Goal: Task Accomplishment & Management: Manage account settings

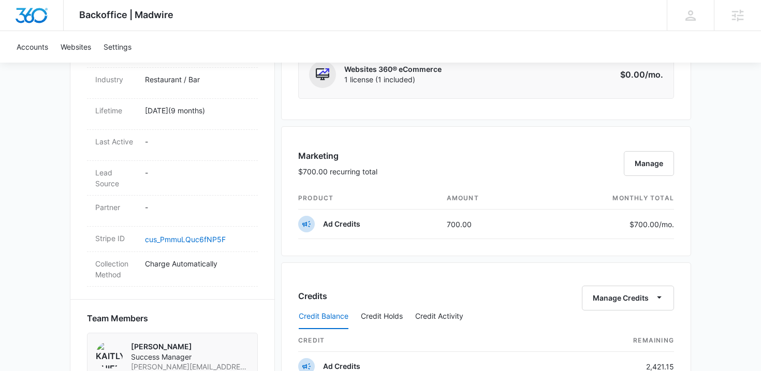
scroll to position [596, 0]
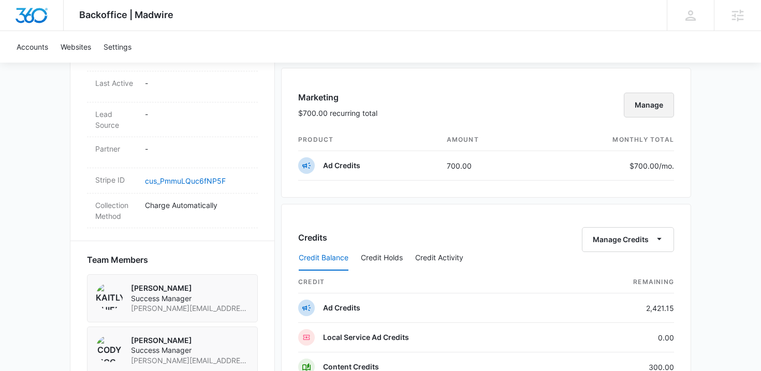
click at [649, 106] on button "Manage" at bounding box center [649, 105] width 50 height 25
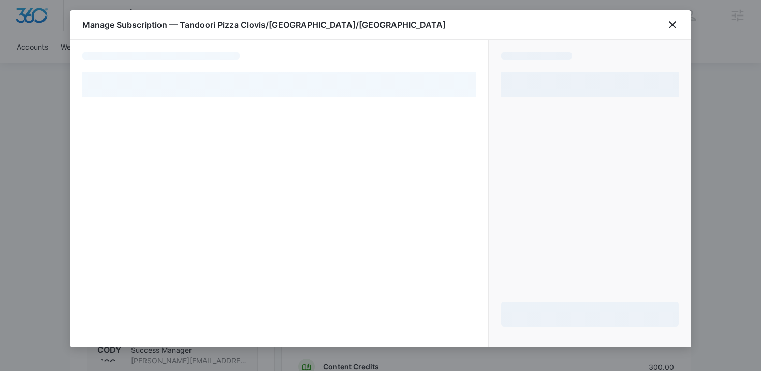
select select "pm_1RHuGkA4n8RTgNjUoJtxcBoH"
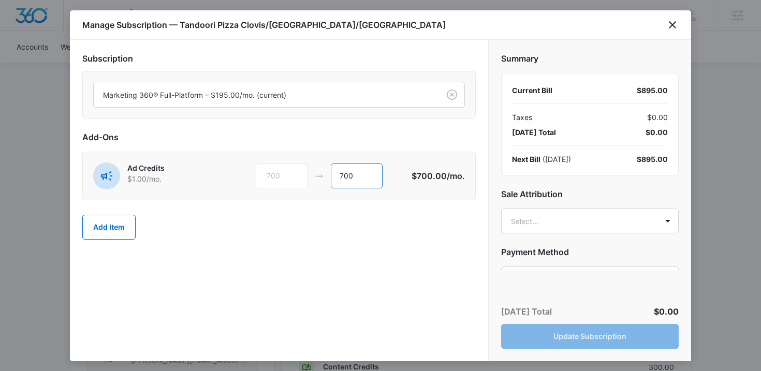
drag, startPoint x: 344, startPoint y: 175, endPoint x: 332, endPoint y: 175, distance: 11.4
click at [332, 175] on input "700" at bounding box center [357, 176] width 52 height 25
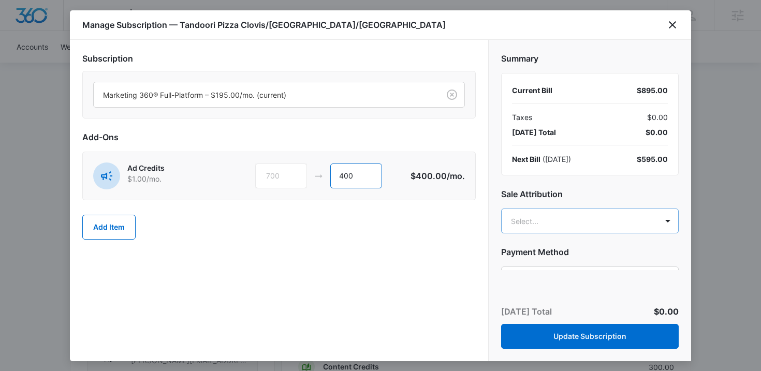
type input "400"
click at [565, 214] on body "Backoffice | Madwire Apps Settings KT [PERSON_NAME] [PERSON_NAME][EMAIL_ADDRESS…" at bounding box center [380, 86] width 761 height 1365
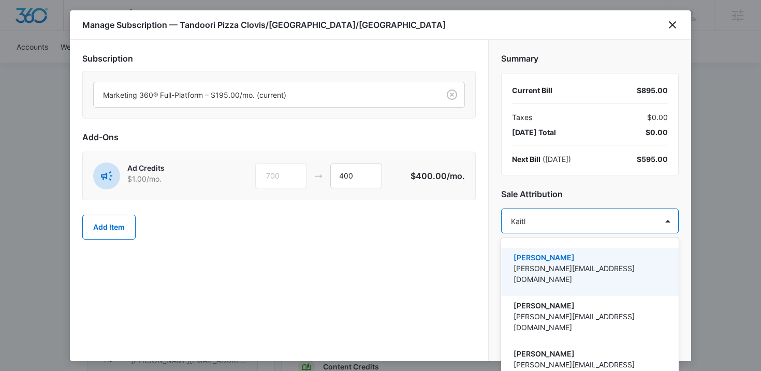
click at [673, 23] on div at bounding box center [380, 185] width 761 height 371
type input "Kaitl"
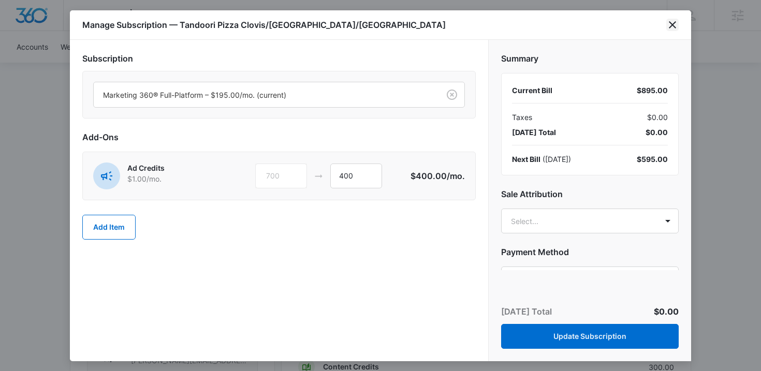
click at [673, 23] on icon "close" at bounding box center [672, 25] width 12 height 12
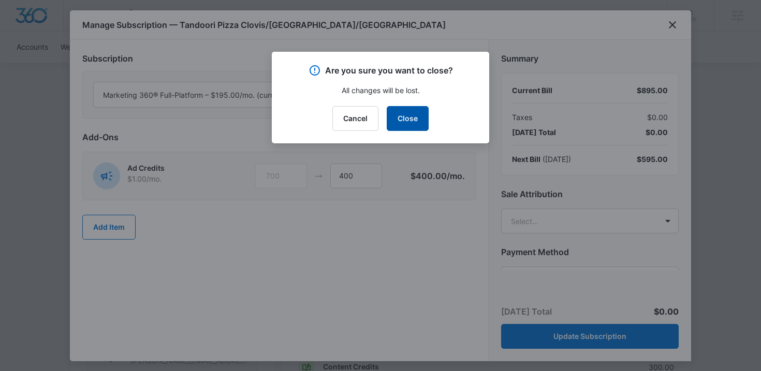
click at [405, 115] on button "Close" at bounding box center [408, 118] width 42 height 25
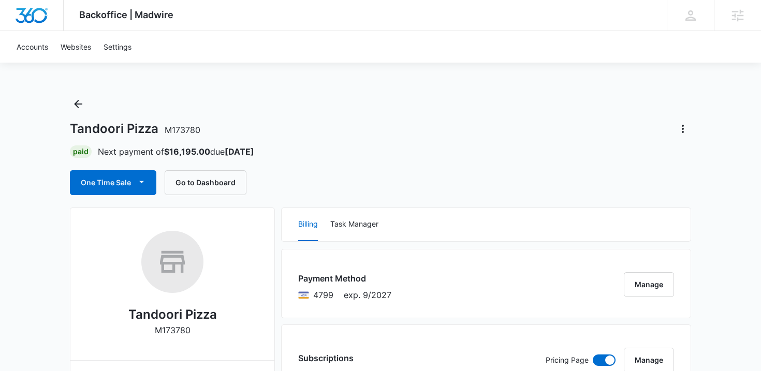
scroll to position [57, 0]
